Goal: Task Accomplishment & Management: Manage account settings

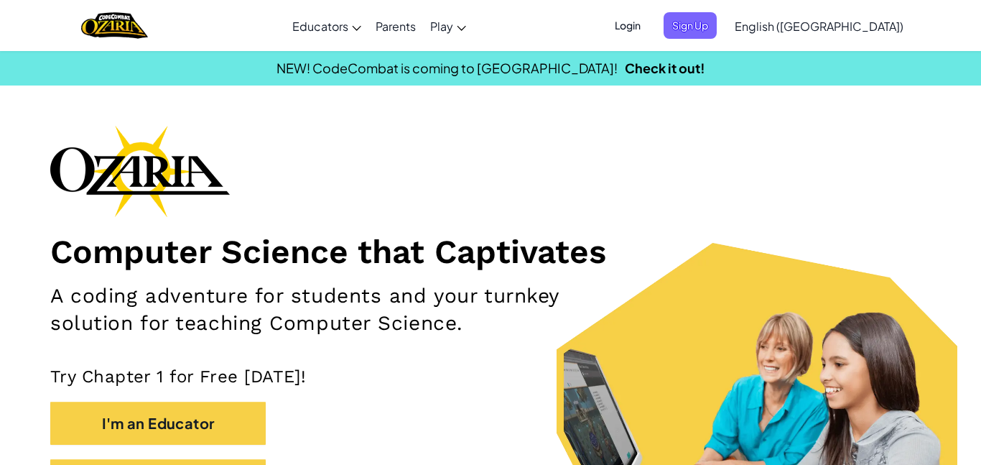
click at [649, 23] on span "Login" at bounding box center [627, 25] width 43 height 27
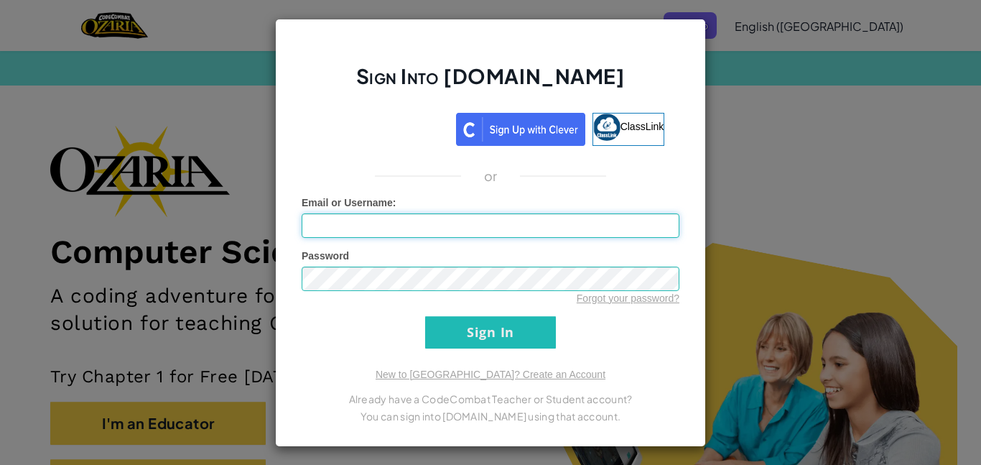
click at [379, 220] on input "Email or Username :" at bounding box center [491, 225] width 378 height 24
type input "[EMAIL_ADDRESS][DOMAIN_NAME]"
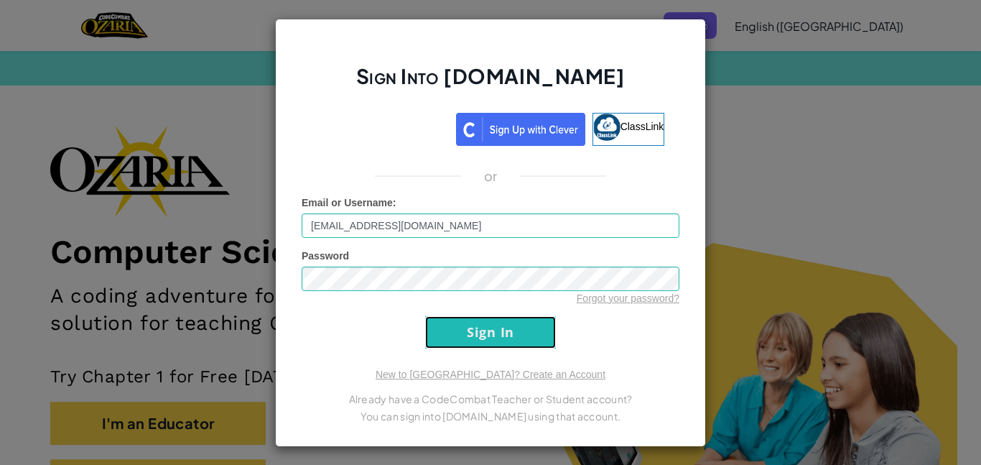
click at [480, 325] on input "Sign In" at bounding box center [490, 332] width 131 height 32
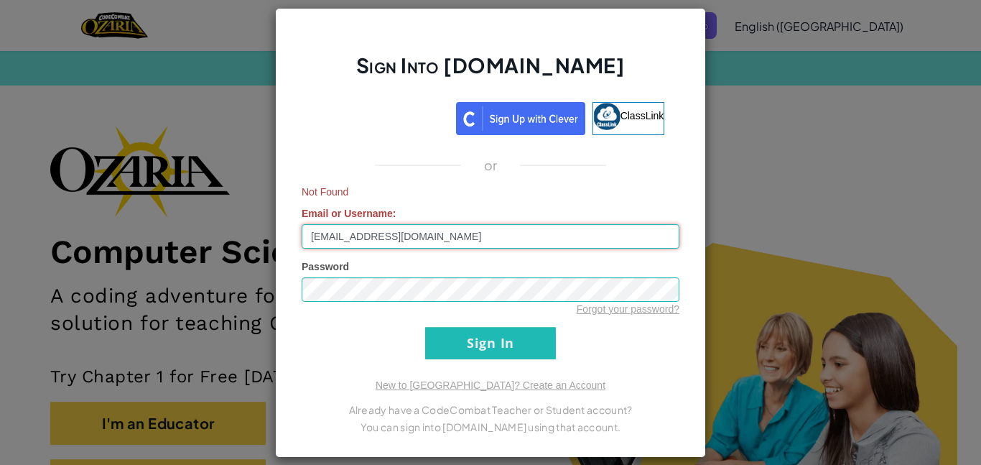
drag, startPoint x: 475, startPoint y: 238, endPoint x: 175, endPoint y: 220, distance: 300.0
click at [175, 220] on div "Sign Into [DOMAIN_NAME] ClassLink or Not Found Email or Username : [EMAIL_ADDRE…" at bounding box center [490, 232] width 981 height 465
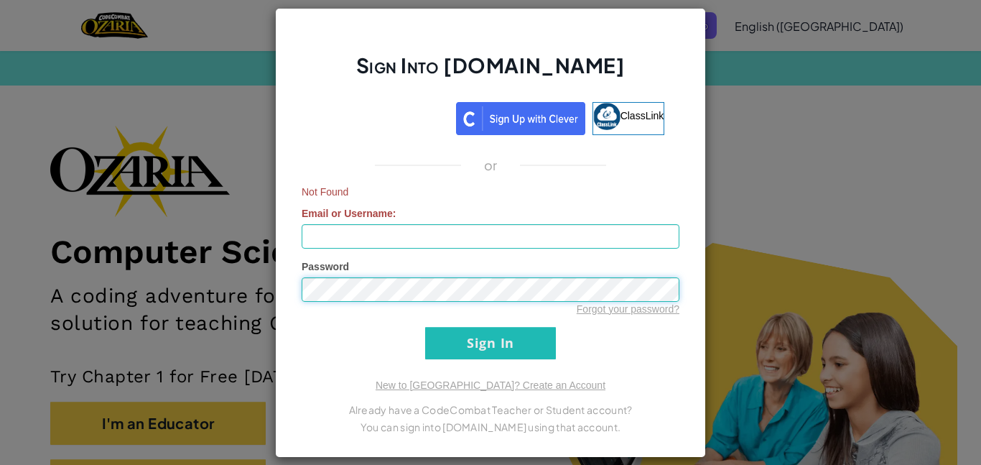
click at [283, 296] on div "Sign Into [DOMAIN_NAME] ClassLink or Not Found Email or Username : Password For…" at bounding box center [490, 232] width 431 height 449
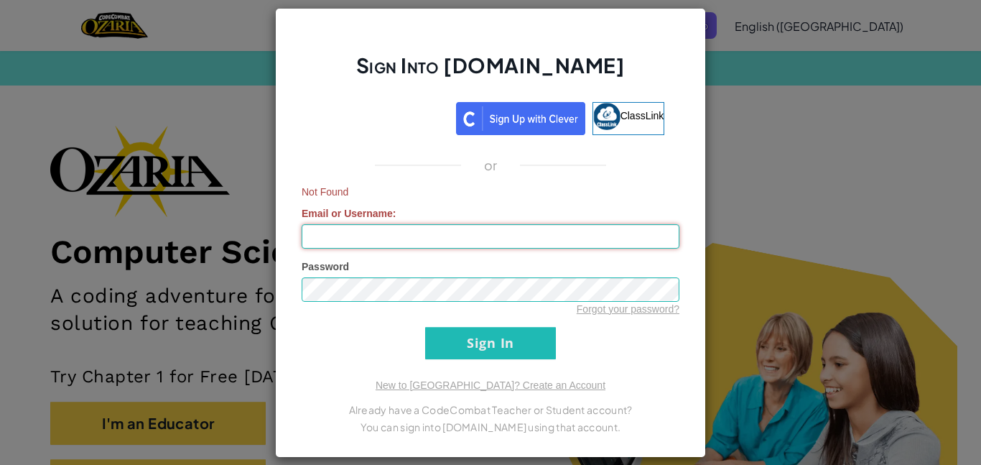
click at [335, 241] on input "Email or Username :" at bounding box center [491, 236] width 378 height 24
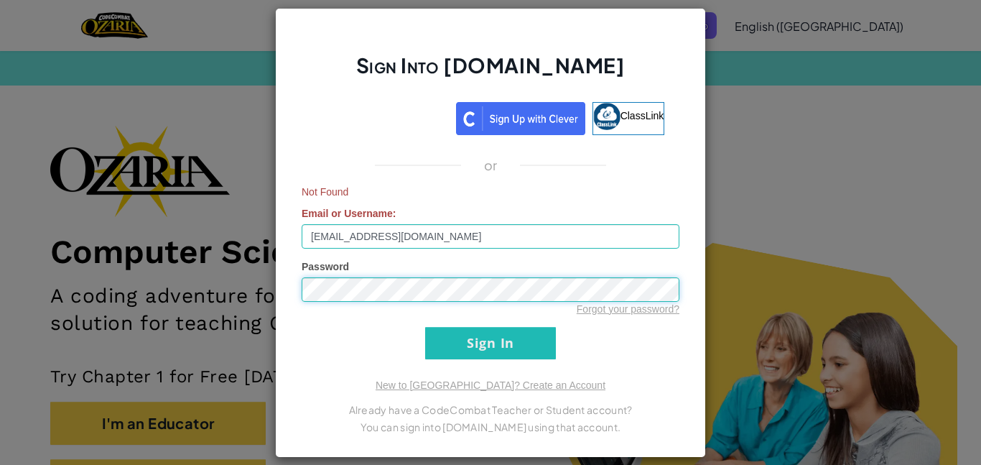
click at [425, 327] on input "Sign In" at bounding box center [490, 343] width 131 height 32
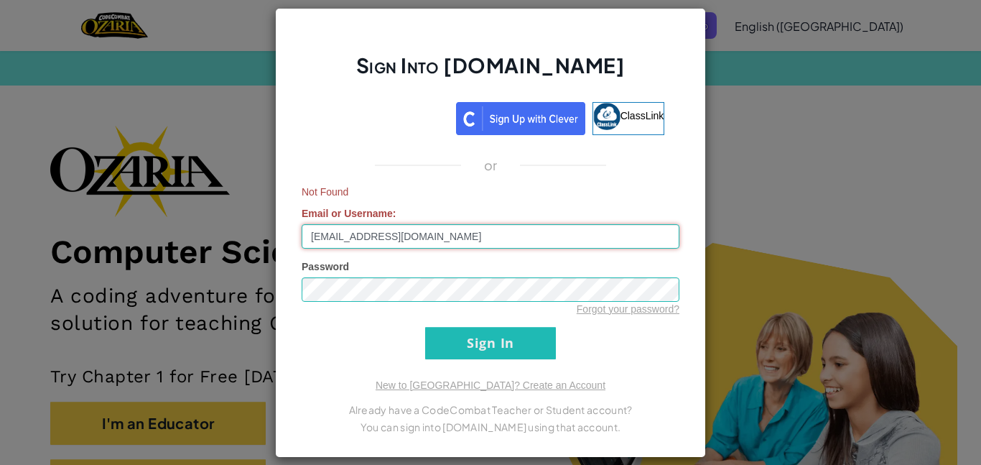
click at [412, 224] on input "[EMAIL_ADDRESS][DOMAIN_NAME]" at bounding box center [491, 236] width 378 height 24
click at [419, 225] on input "[EMAIL_ADDRESS][DOMAIN_NAME]" at bounding box center [491, 236] width 378 height 24
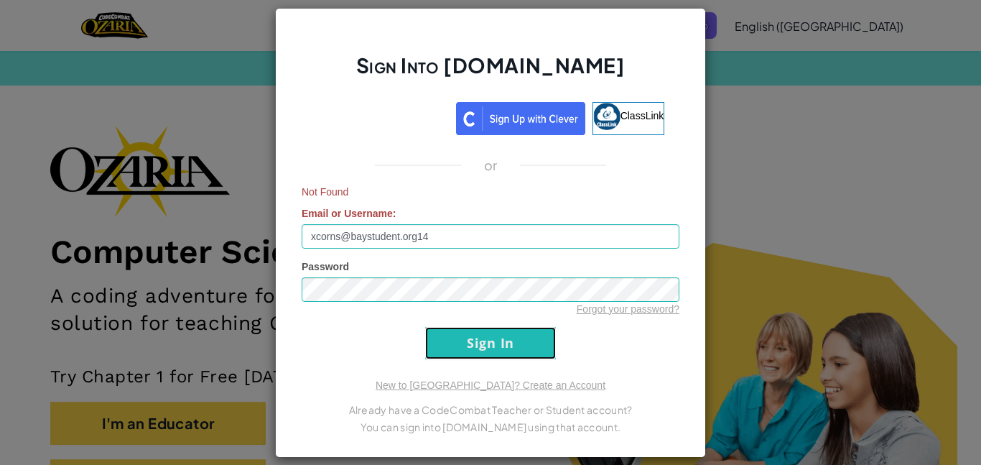
click at [522, 354] on input "Sign In" at bounding box center [490, 343] width 131 height 32
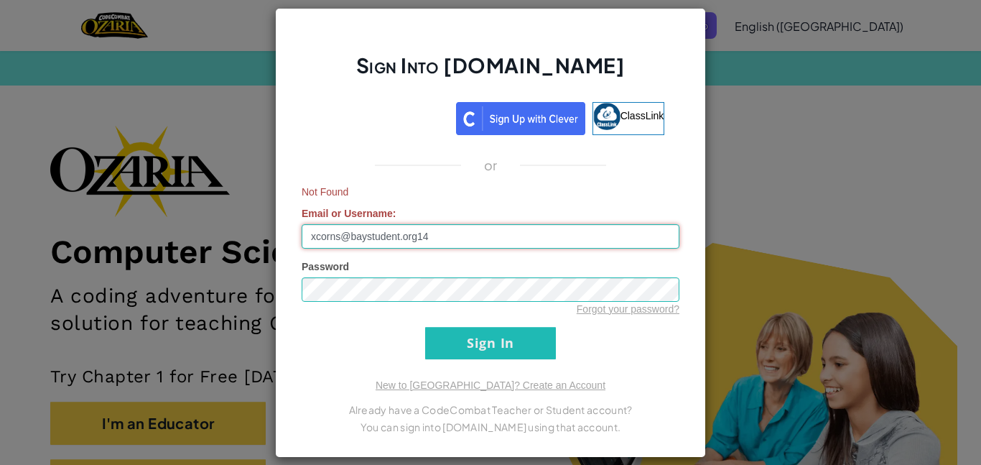
click at [451, 241] on input "xcorns@baystudent.org14" at bounding box center [491, 236] width 378 height 24
type input "xcorns14"
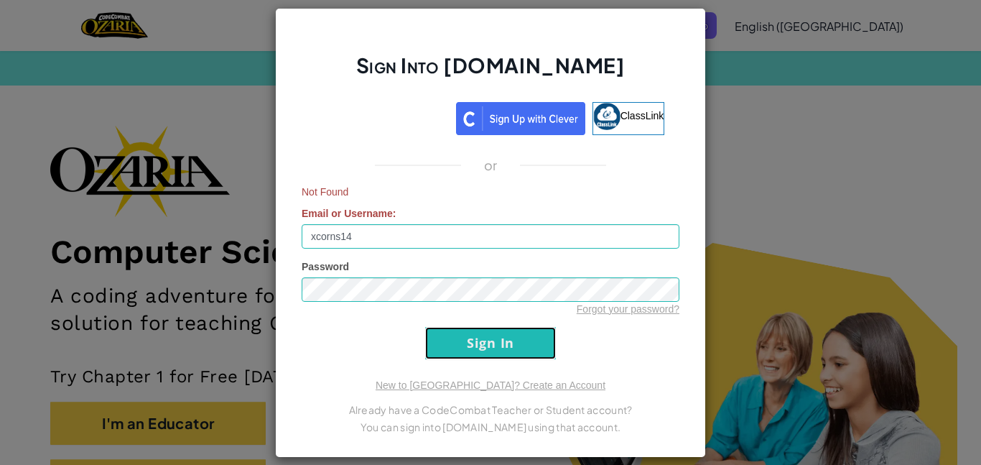
click at [453, 349] on input "Sign In" at bounding box center [490, 343] width 131 height 32
click at [478, 343] on input "Sign In" at bounding box center [490, 343] width 131 height 32
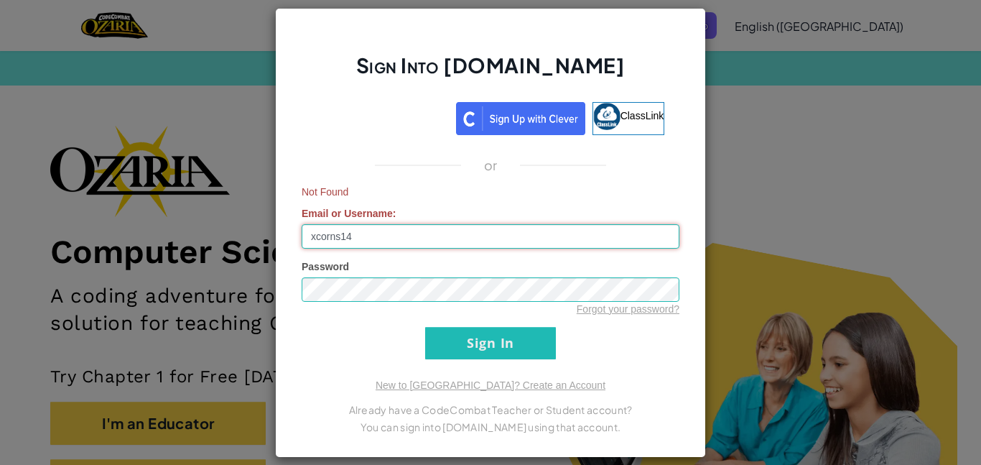
drag, startPoint x: 405, startPoint y: 236, endPoint x: 241, endPoint y: 222, distance: 165.0
click at [241, 222] on div "Sign Into [DOMAIN_NAME] ClassLink or Not Found Email or Username : xcorns14 Pas…" at bounding box center [490, 232] width 981 height 465
